Goal: Task Accomplishment & Management: Manage account settings

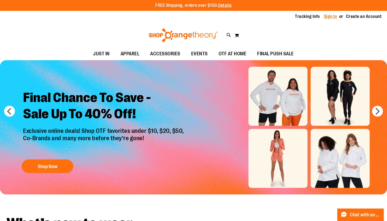
click at [330, 16] on link "Sign In" at bounding box center [330, 17] width 13 height 6
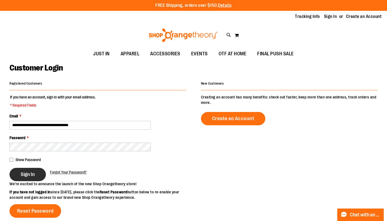
click at [30, 173] on span "Sign In" at bounding box center [28, 175] width 14 height 6
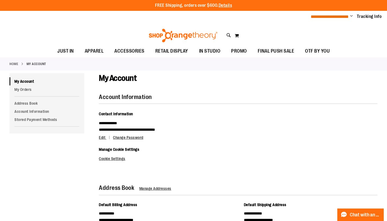
click at [338, 16] on span "**********" at bounding box center [330, 17] width 38 height 4
click at [351, 16] on span "Change" at bounding box center [351, 16] width 3 height 5
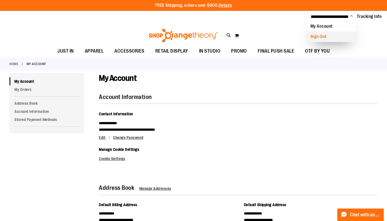
click at [323, 34] on link "Sign Out" at bounding box center [332, 37] width 48 height 10
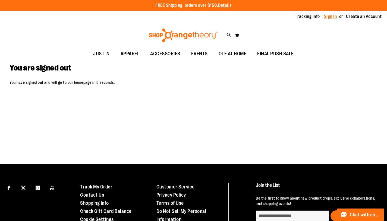
click at [333, 16] on link "Sign In" at bounding box center [330, 17] width 13 height 6
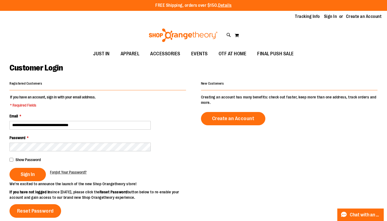
click at [16, 161] on span "Show Password" at bounding box center [27, 160] width 25 height 4
